Goal: Navigation & Orientation: Find specific page/section

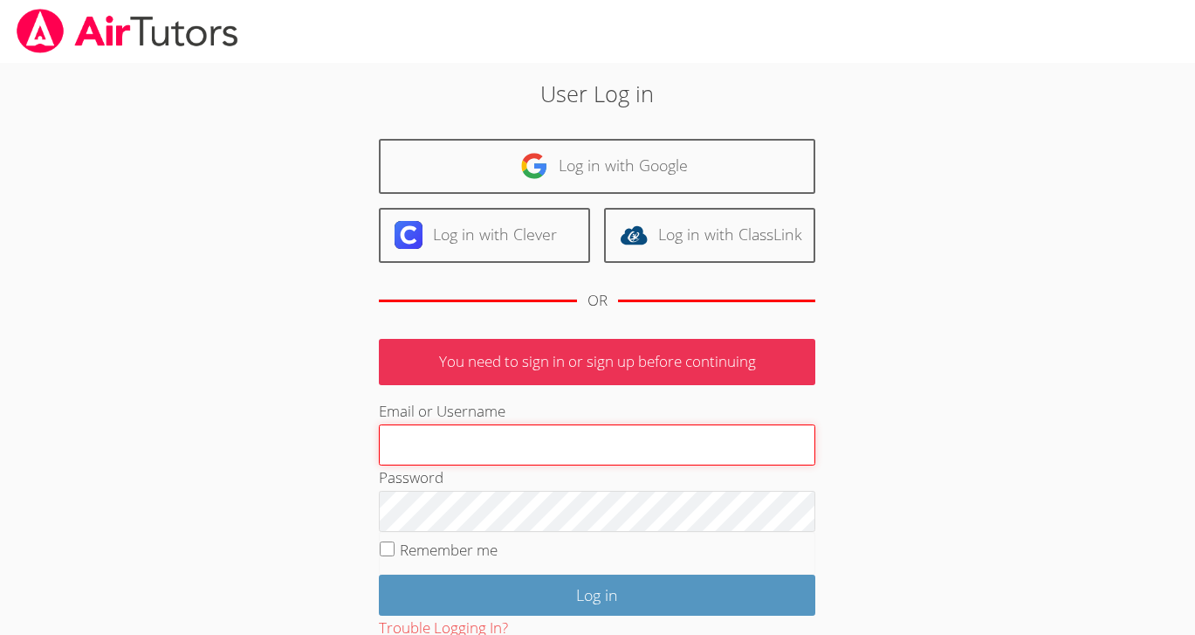
type input "[EMAIL_ADDRESS][DOMAIN_NAME]"
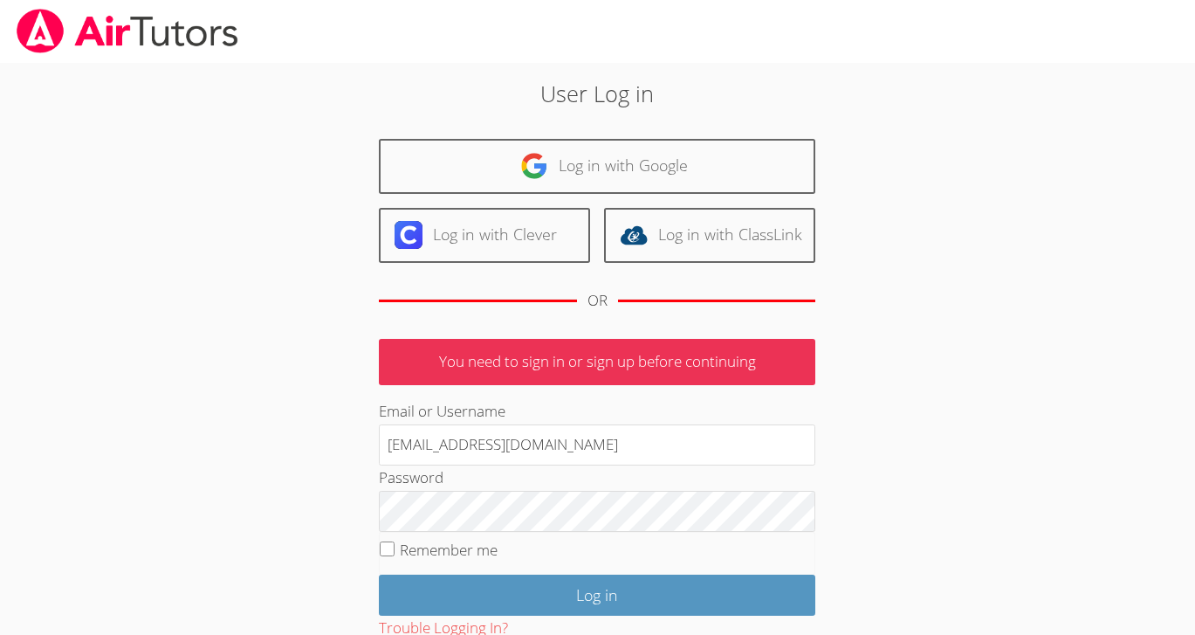
click at [387, 552] on input "Remember me" at bounding box center [387, 548] width 15 height 15
checkbox input "true"
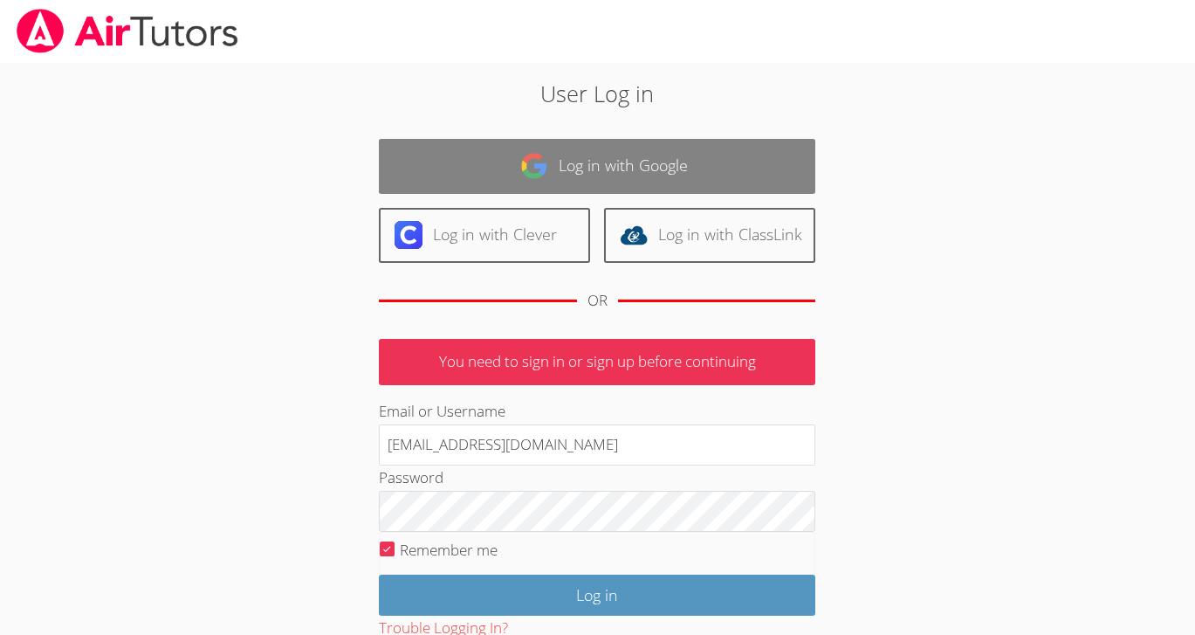
click at [598, 172] on link "Log in with Google" at bounding box center [597, 166] width 437 height 55
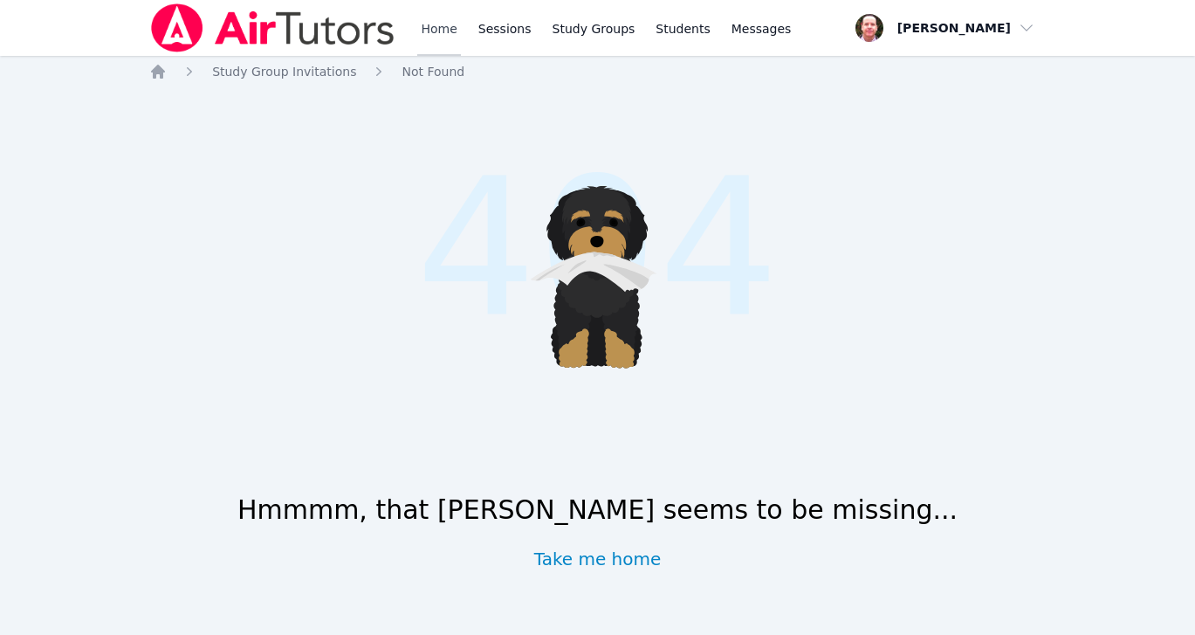
click at [448, 29] on link "Home" at bounding box center [438, 28] width 43 height 56
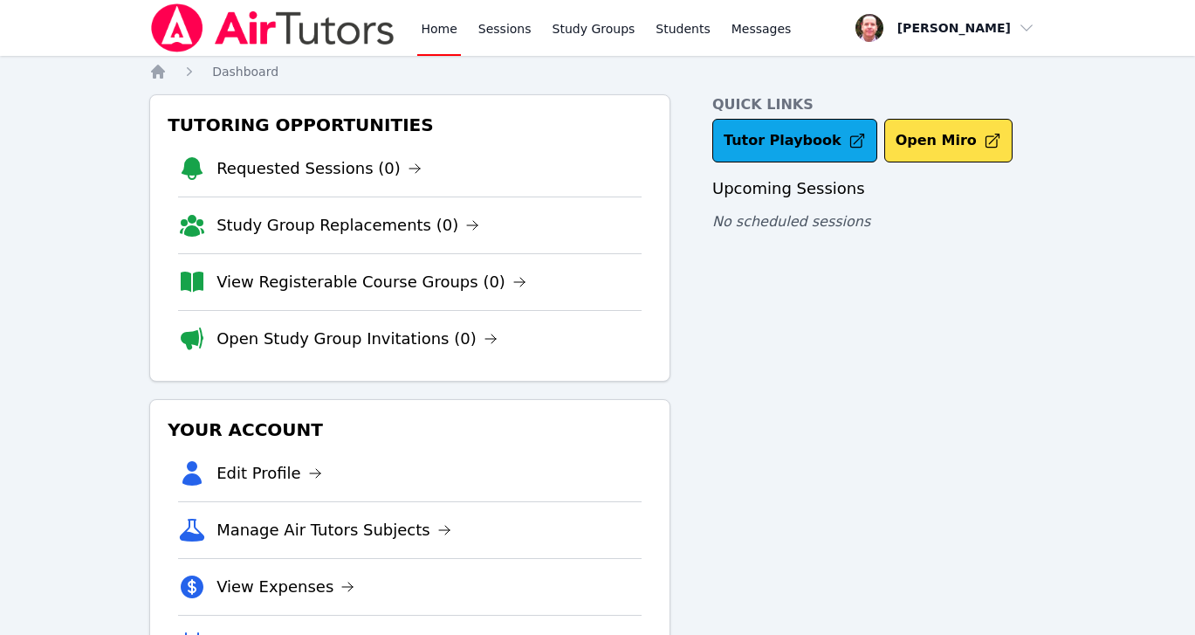
click at [439, 30] on link "Home" at bounding box center [438, 28] width 43 height 56
click at [504, 30] on link "Sessions" at bounding box center [505, 28] width 60 height 56
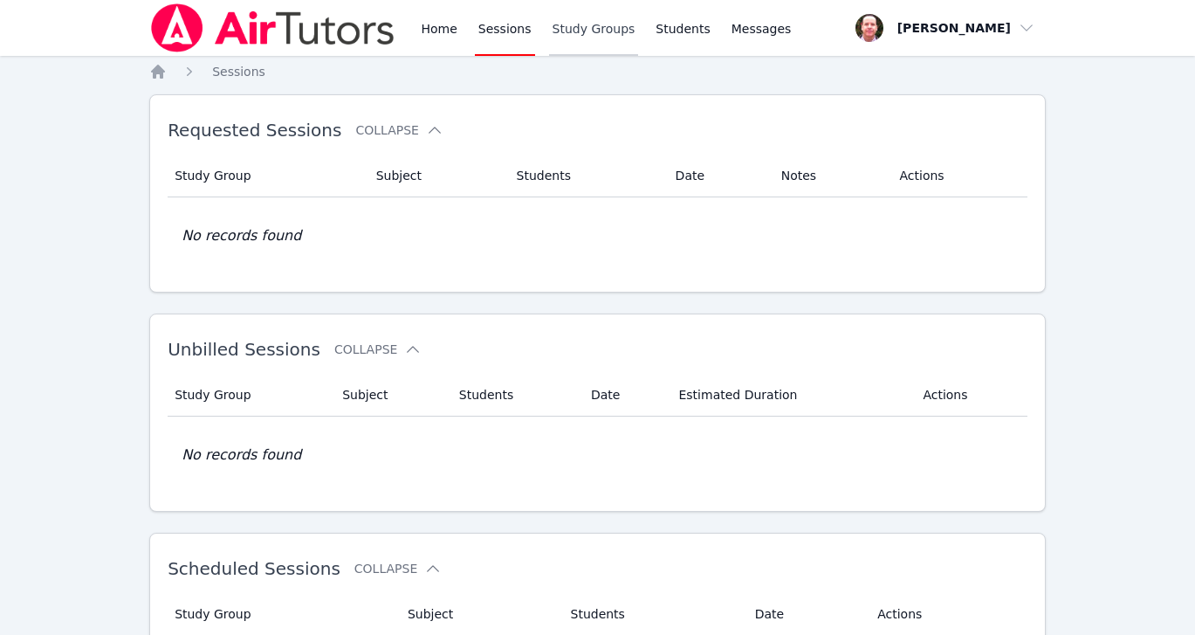
click at [583, 27] on link "Study Groups" at bounding box center [594, 28] width 90 height 56
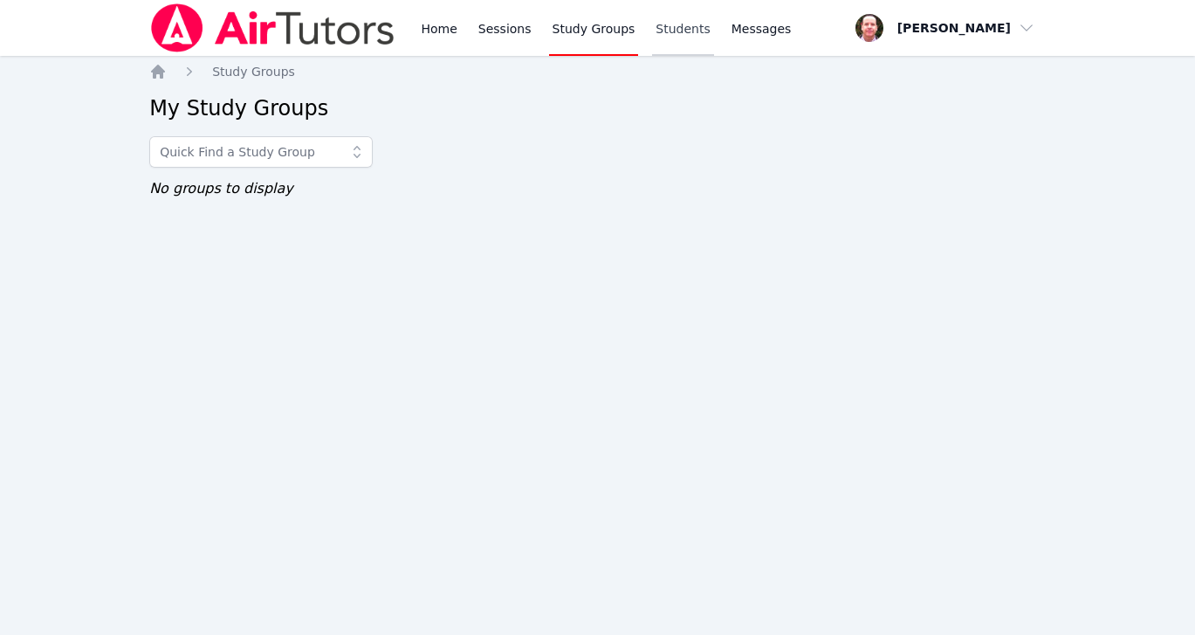
click at [687, 28] on link "Students" at bounding box center [682, 28] width 61 height 56
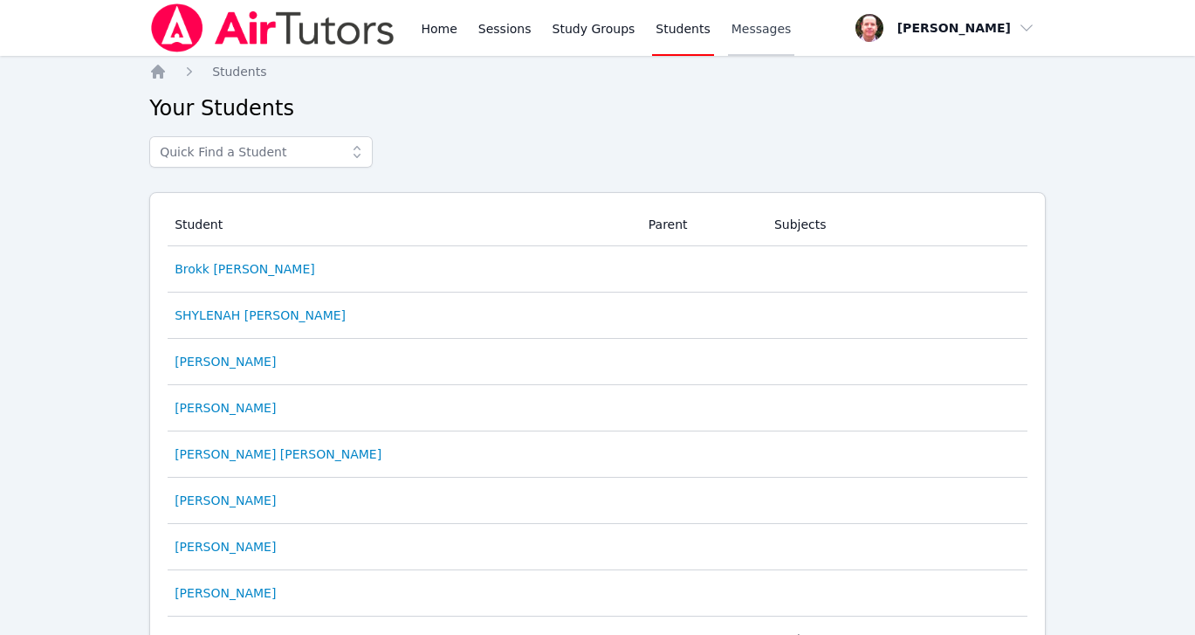
click at [755, 33] on span "Messages" at bounding box center [762, 28] width 60 height 17
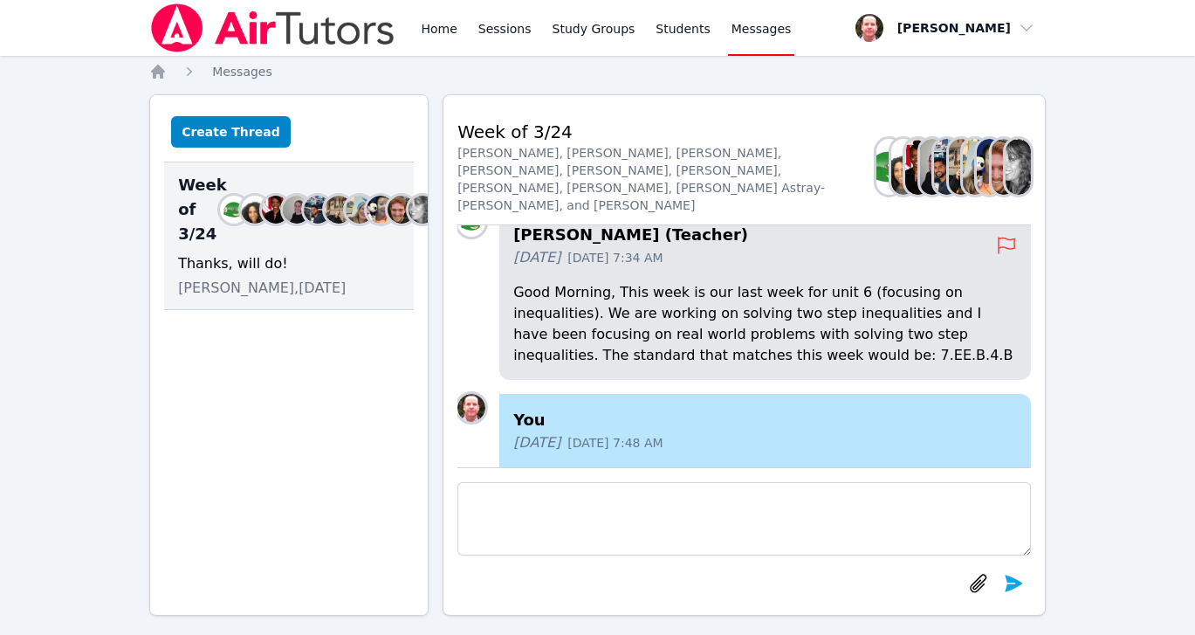
scroll to position [-809, 0]
click at [437, 29] on link "Home" at bounding box center [438, 28] width 43 height 56
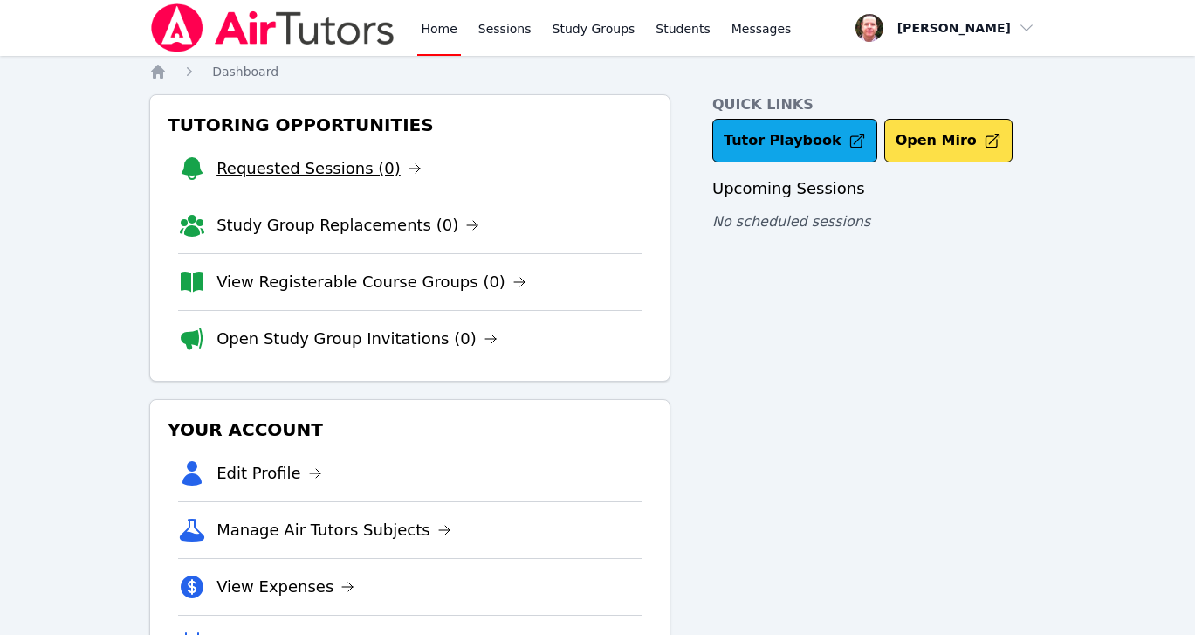
click at [335, 169] on link "Requested Sessions (0)" at bounding box center [319, 168] width 205 height 24
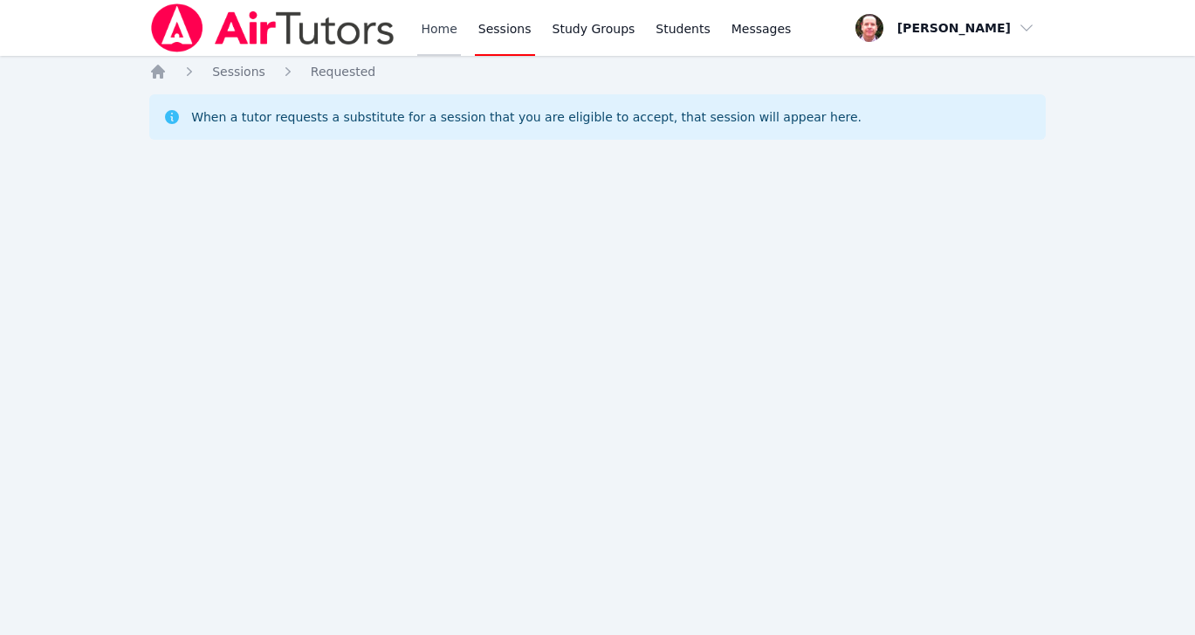
click at [441, 29] on link "Home" at bounding box center [438, 28] width 43 height 56
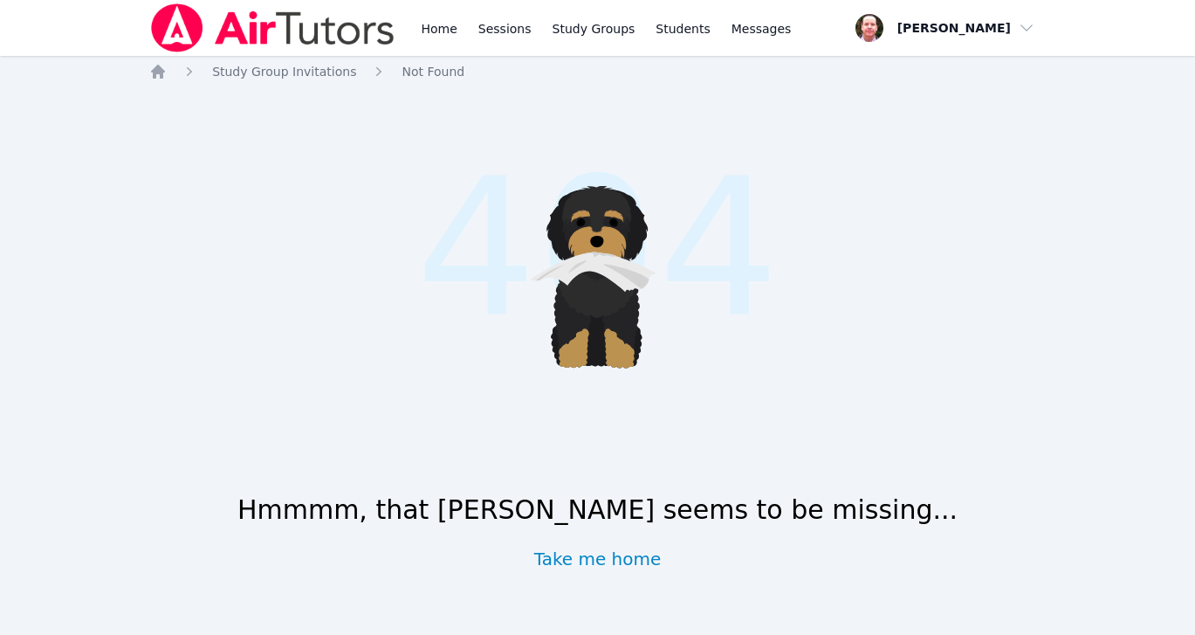
click at [1029, 27] on span "button" at bounding box center [945, 28] width 190 height 38
click at [897, 21] on span "button" at bounding box center [945, 28] width 190 height 38
click at [434, 30] on link "Home" at bounding box center [438, 28] width 43 height 56
